Goal: Check status: Check status

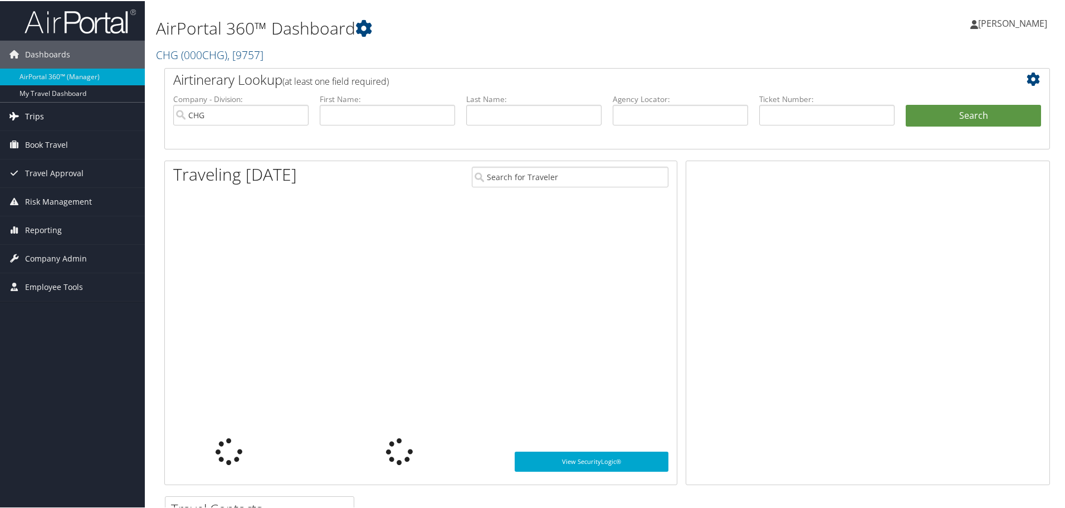
click at [42, 118] on span "Trips" at bounding box center [34, 115] width 19 height 28
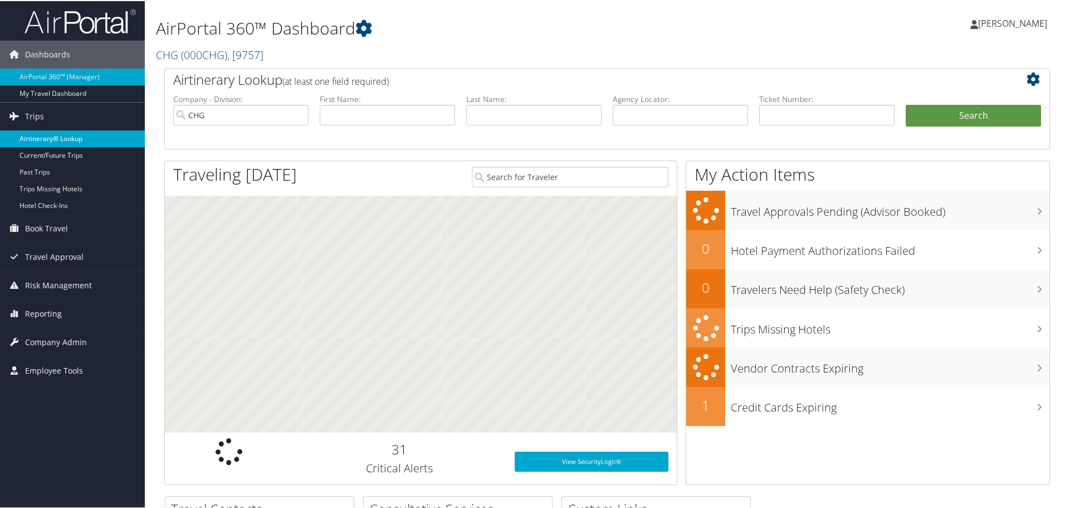
click at [46, 138] on link "Airtinerary® Lookup" at bounding box center [72, 137] width 145 height 17
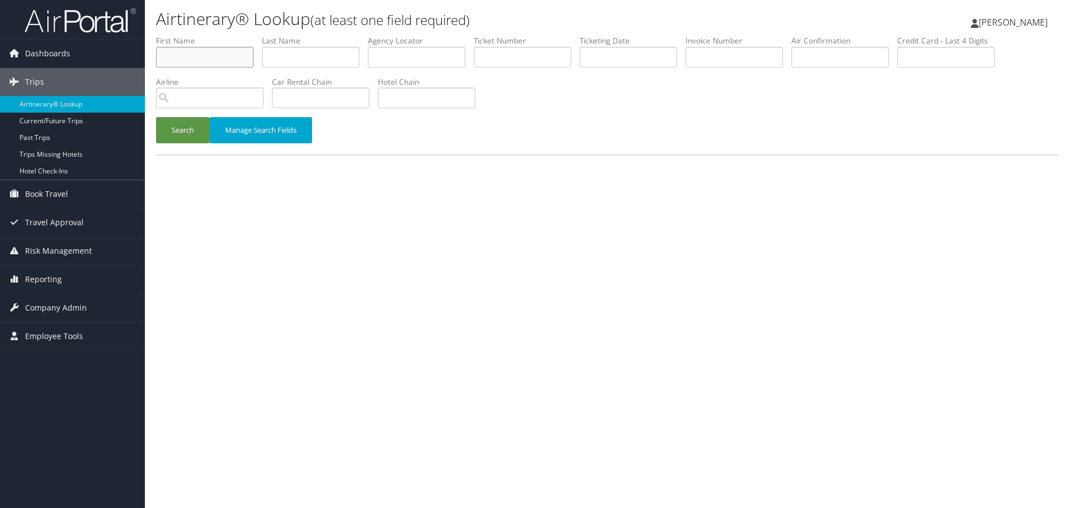
click at [206, 60] on input "text" at bounding box center [205, 57] width 98 height 21
type input "amilyn"
type input "taplin"
click at [156, 117] on button "Search" at bounding box center [182, 130] width 53 height 26
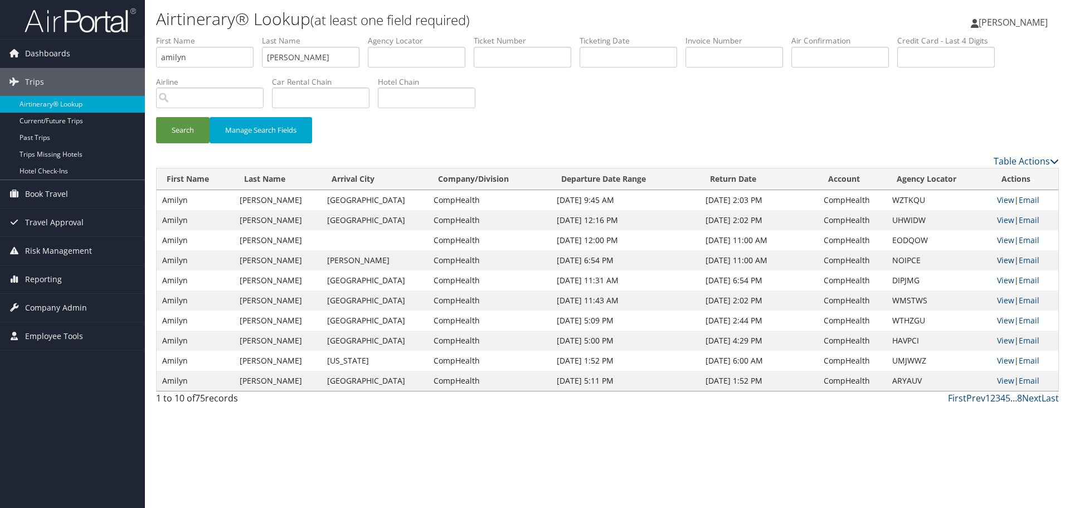
click at [1004, 259] on link "View" at bounding box center [1005, 260] width 17 height 11
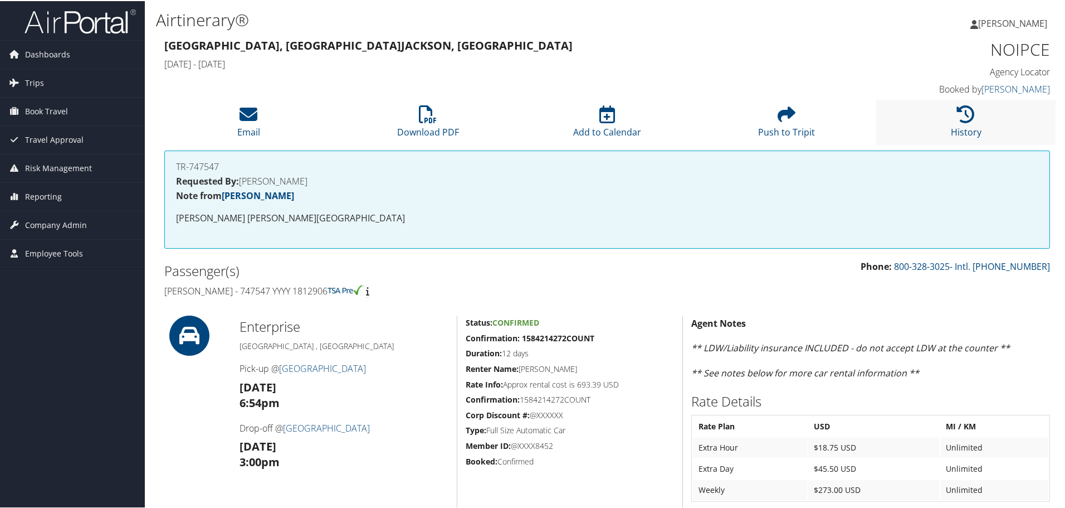
click at [943, 130] on li "History" at bounding box center [965, 121] width 179 height 45
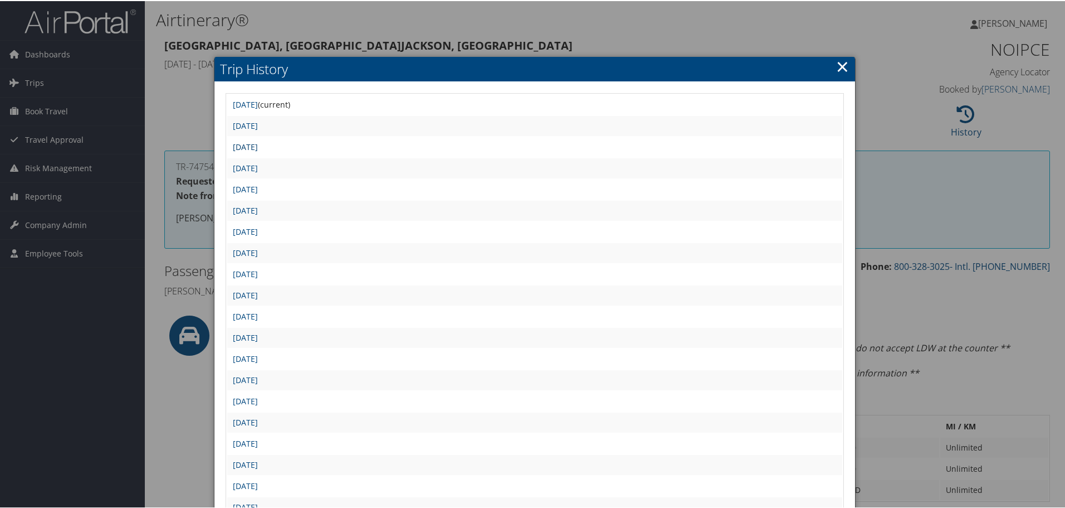
click at [258, 146] on link "Thu Aug 7 16:45:30 MDT 2025" at bounding box center [245, 145] width 25 height 11
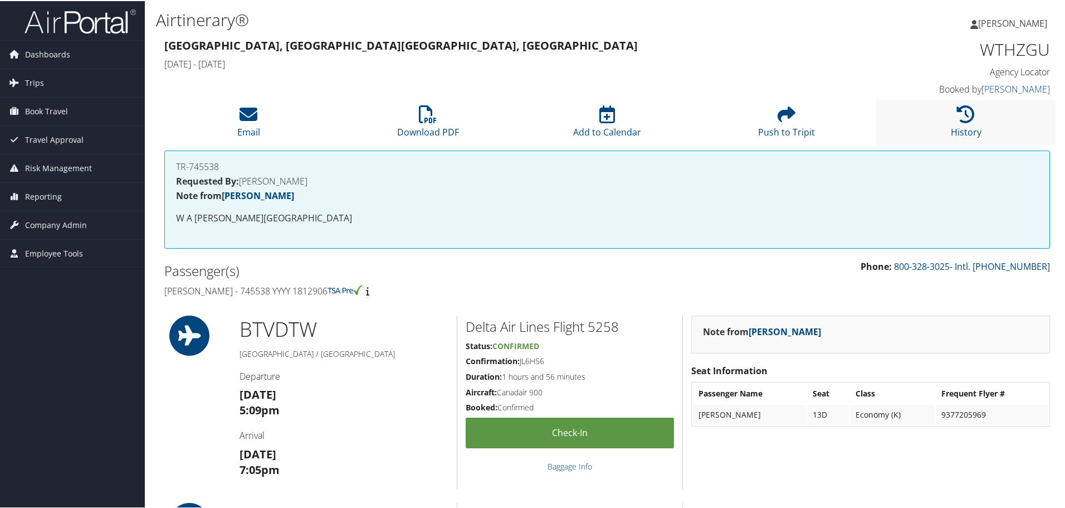
click at [967, 123] on li "History" at bounding box center [965, 121] width 179 height 45
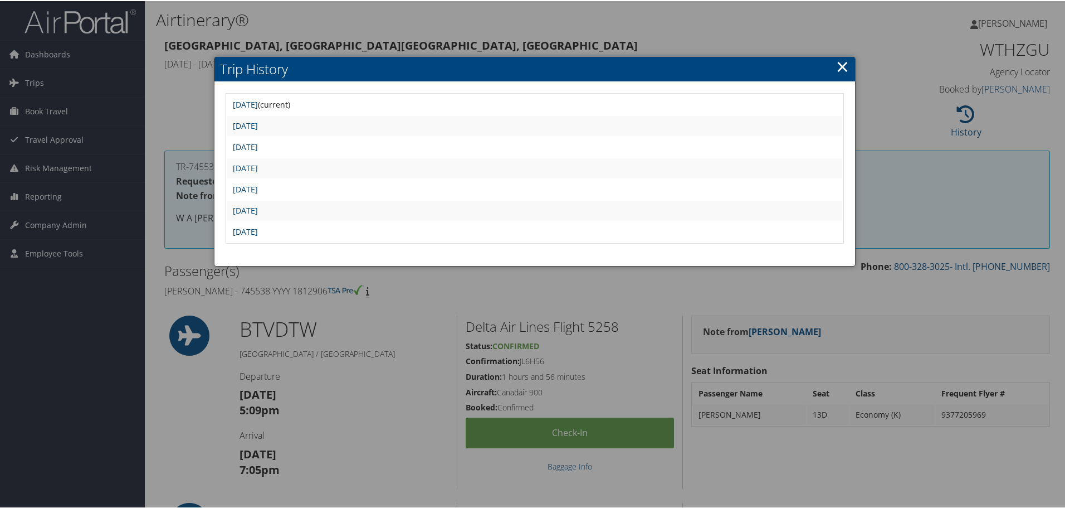
click at [258, 144] on link "Thu Jul 24 18:00:27 MDT 2025" at bounding box center [245, 145] width 25 height 11
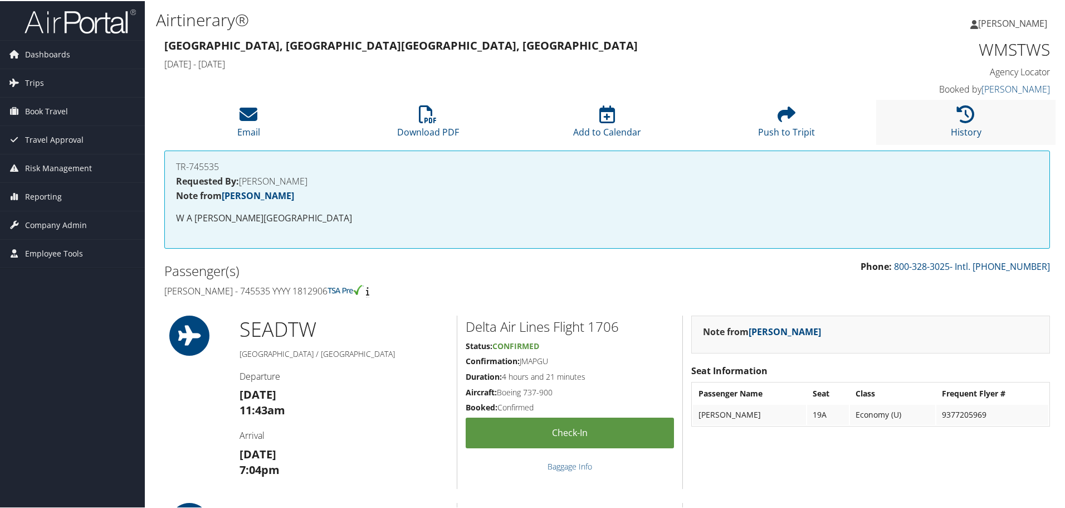
click at [934, 110] on li "History" at bounding box center [965, 121] width 179 height 45
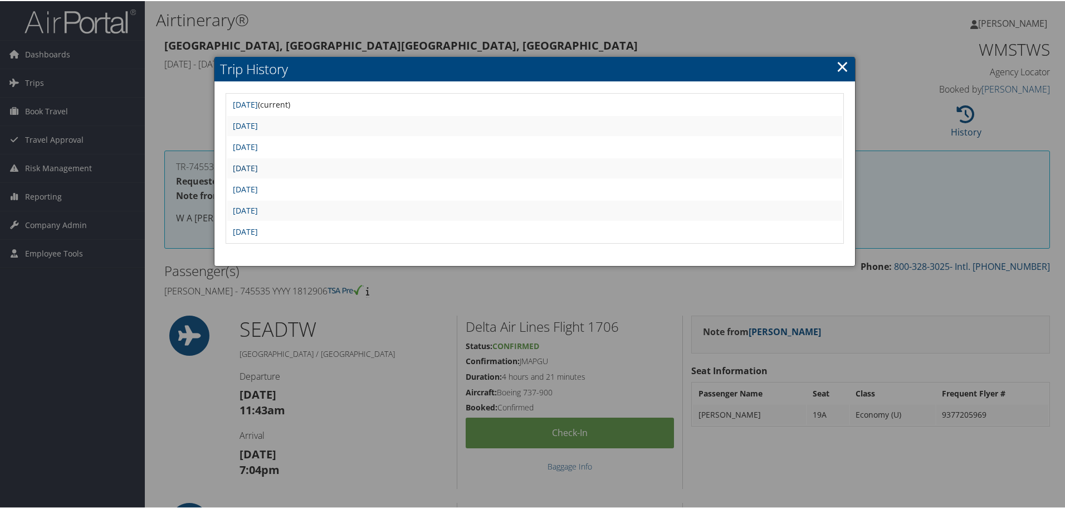
click at [258, 167] on link "Thu Jul 24 17:54:07 MDT 2025" at bounding box center [245, 167] width 25 height 11
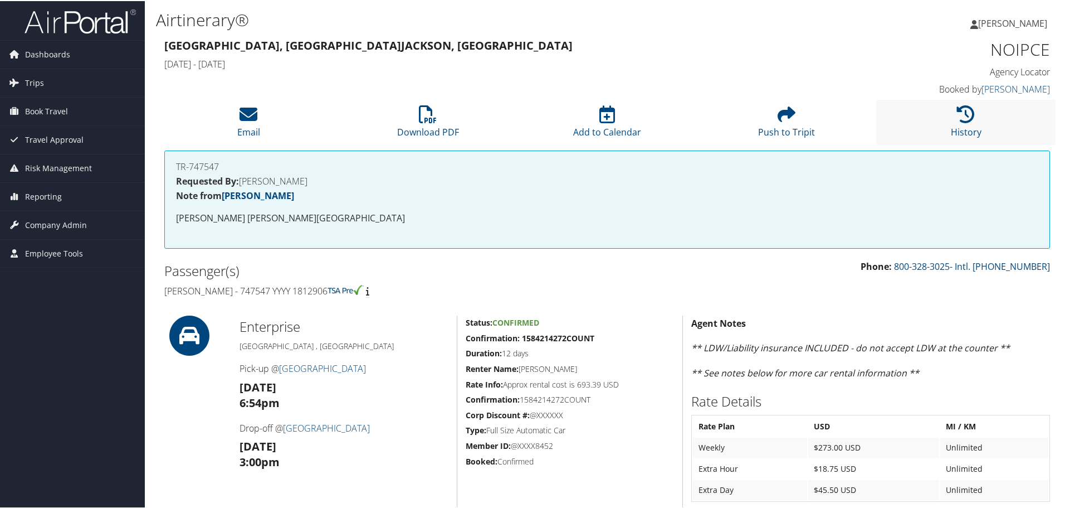
click at [937, 119] on li "History" at bounding box center [965, 121] width 179 height 45
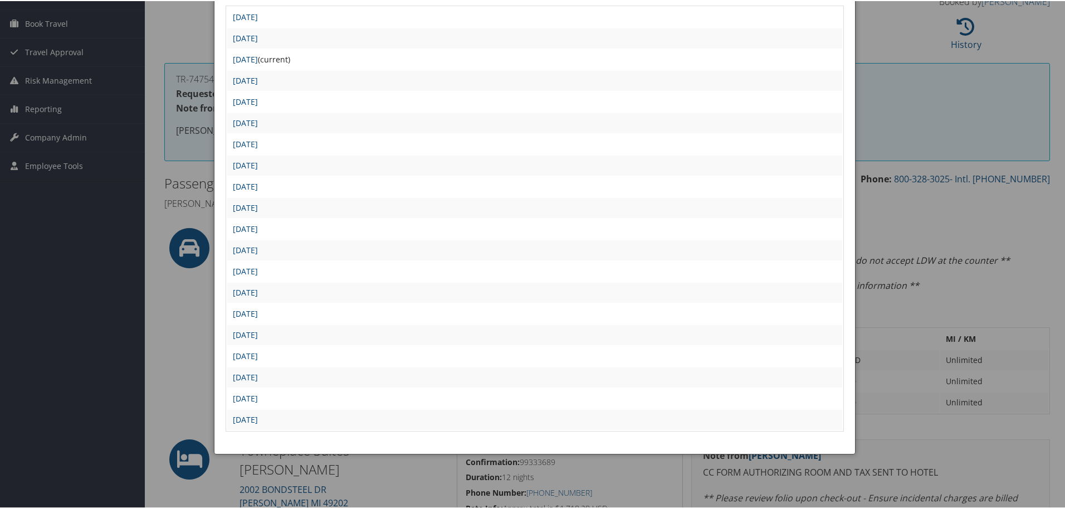
scroll to position [111, 0]
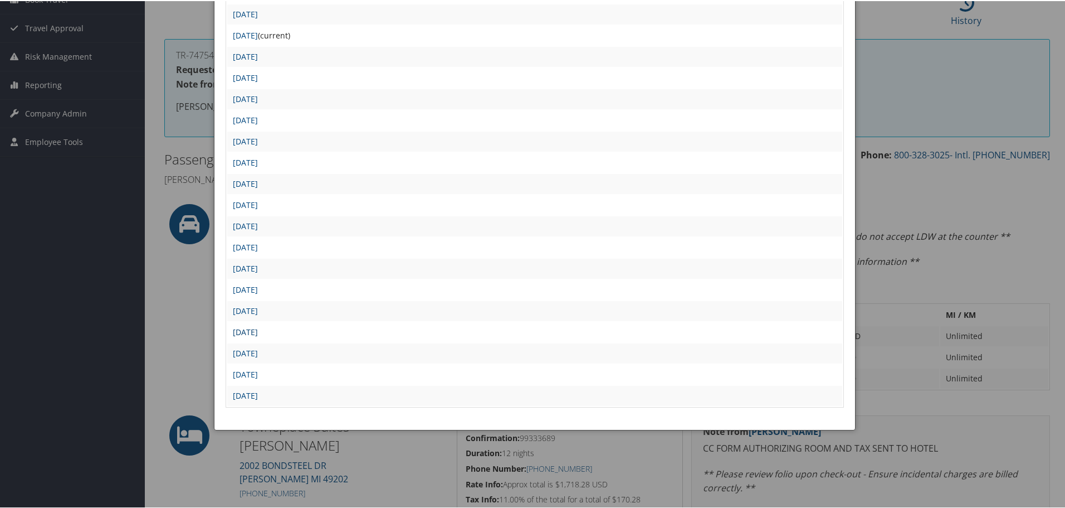
click at [258, 332] on link "Thu Jul 24 17:56:07 MDT 2025" at bounding box center [245, 330] width 25 height 11
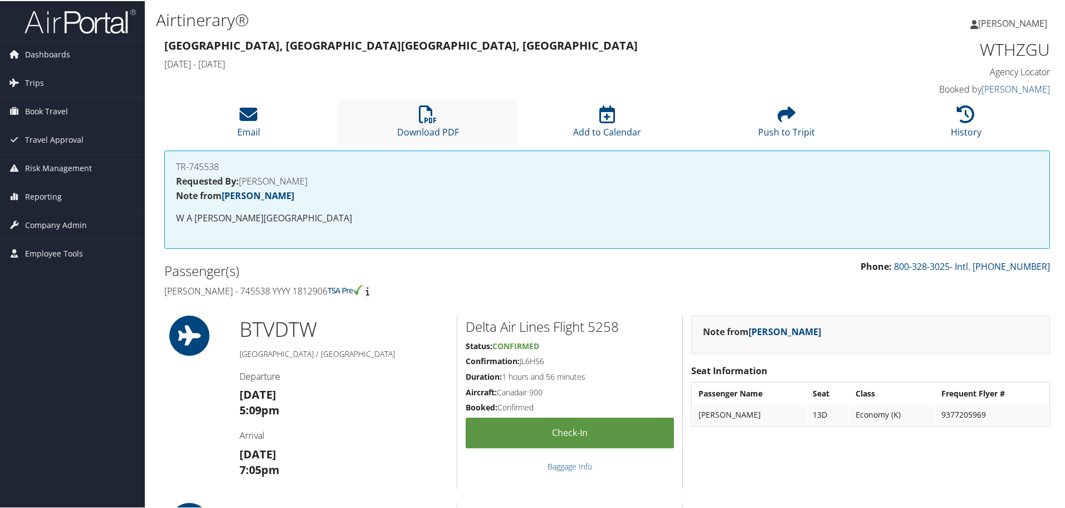
click at [442, 120] on li "Download PDF" at bounding box center [427, 121] width 179 height 45
click at [419, 119] on icon at bounding box center [428, 113] width 18 height 18
click at [432, 123] on li "Download PDF" at bounding box center [427, 121] width 179 height 45
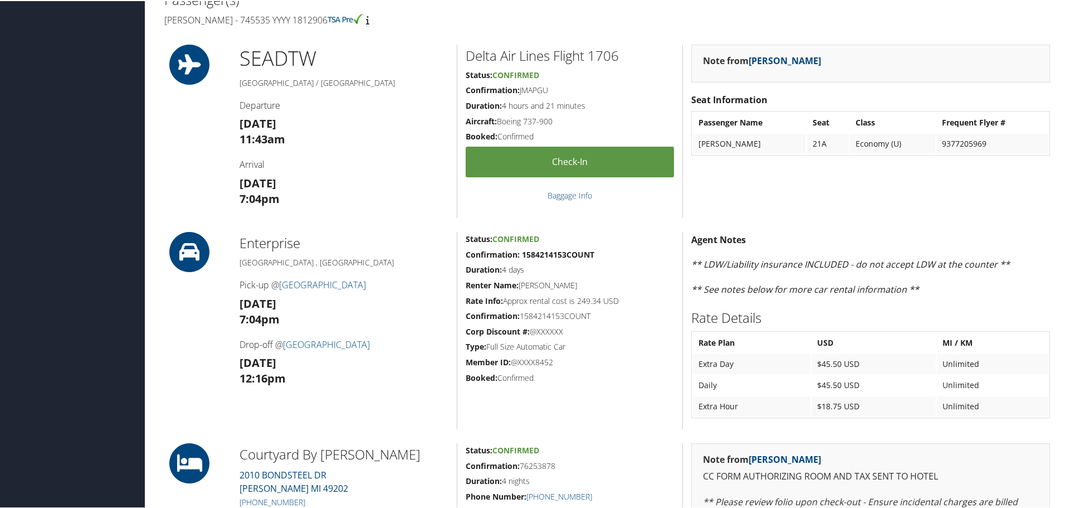
scroll to position [223, 0]
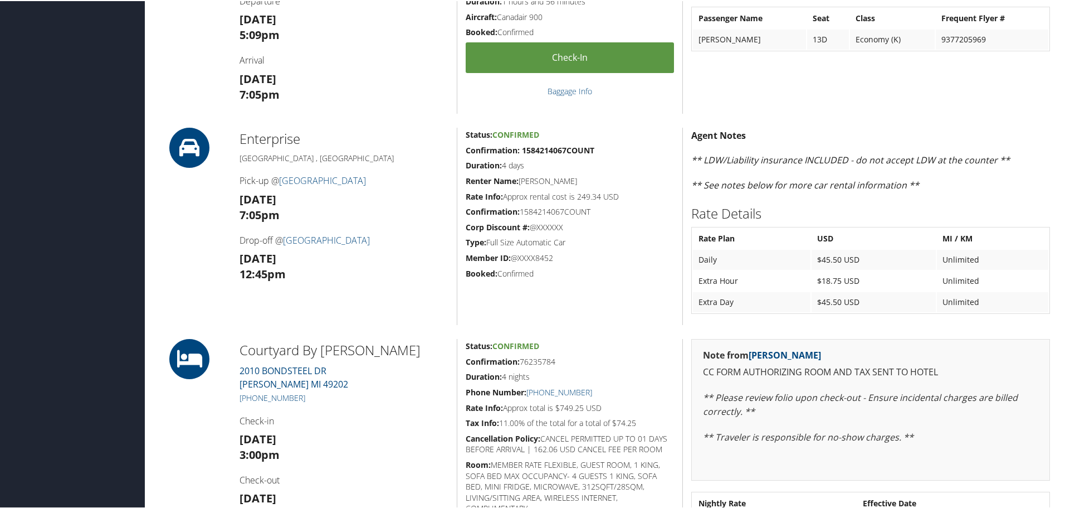
scroll to position [223, 0]
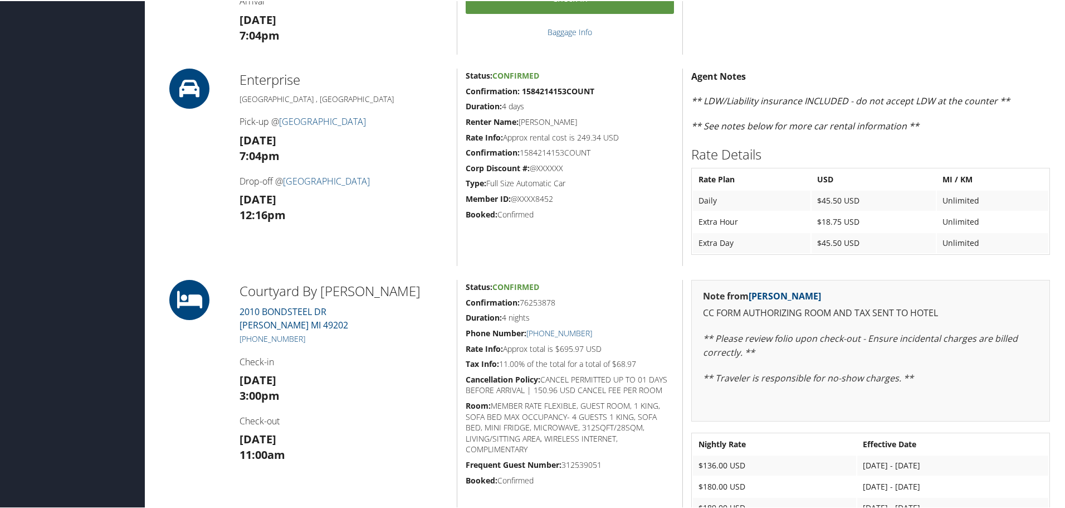
scroll to position [446, 0]
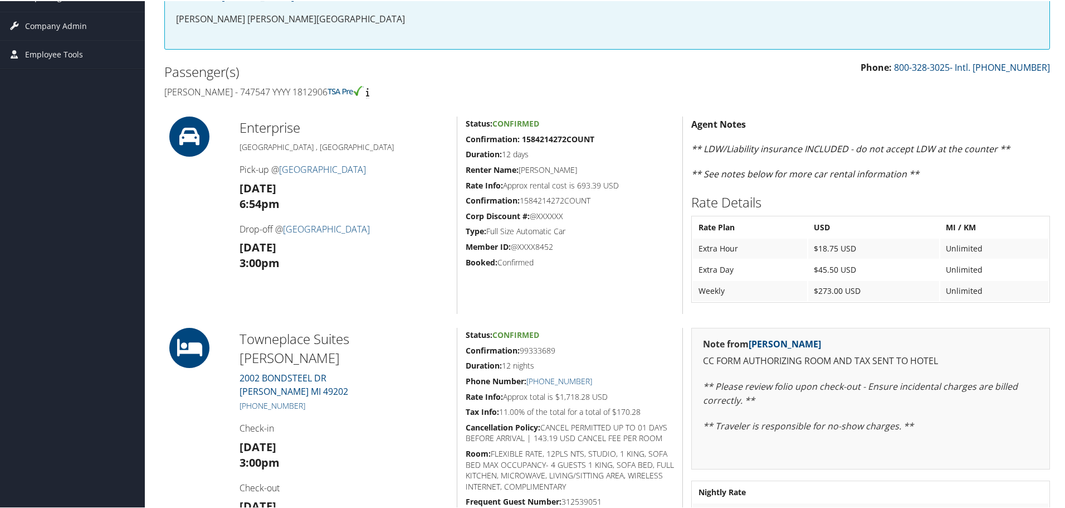
scroll to position [111, 0]
